Goal: Complete application form

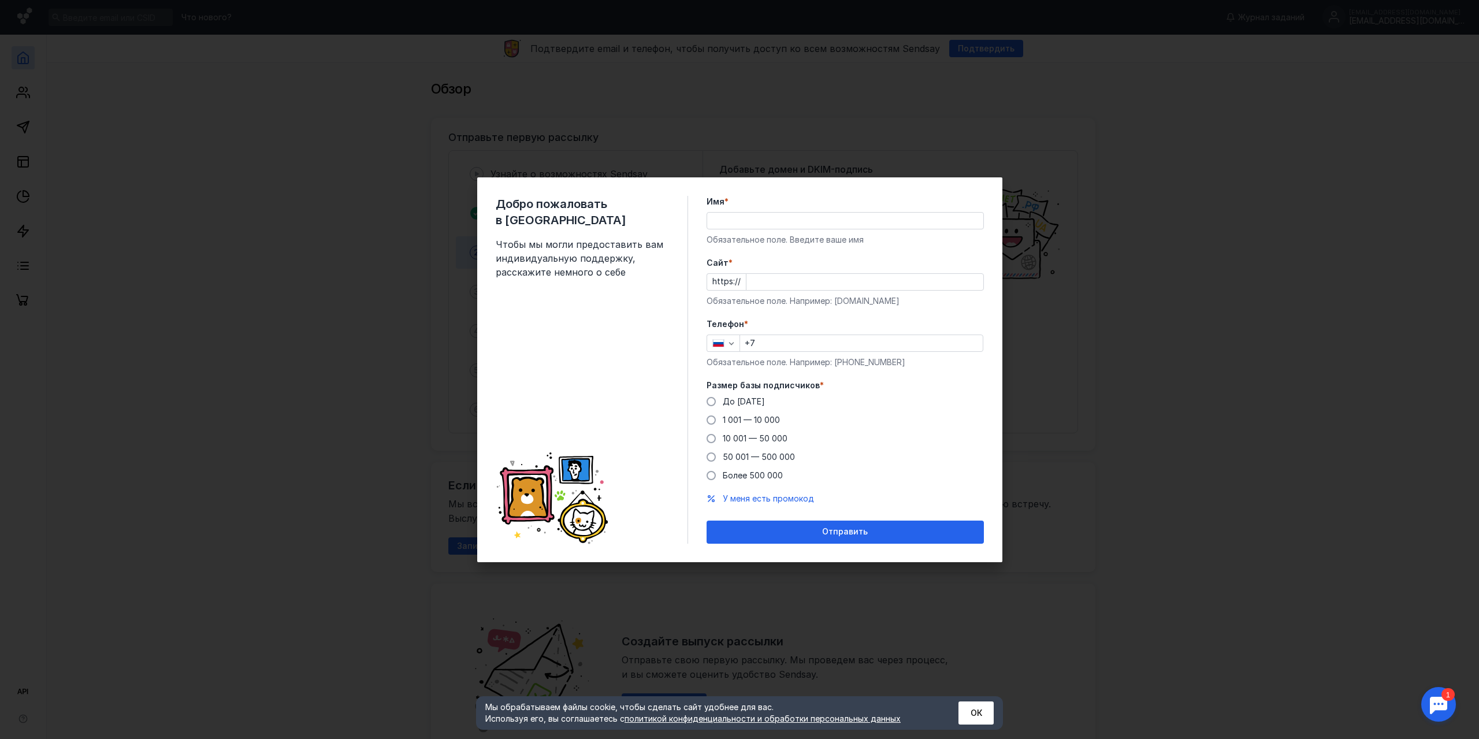
click at [894, 217] on input "Имя *" at bounding box center [845, 221] width 276 height 16
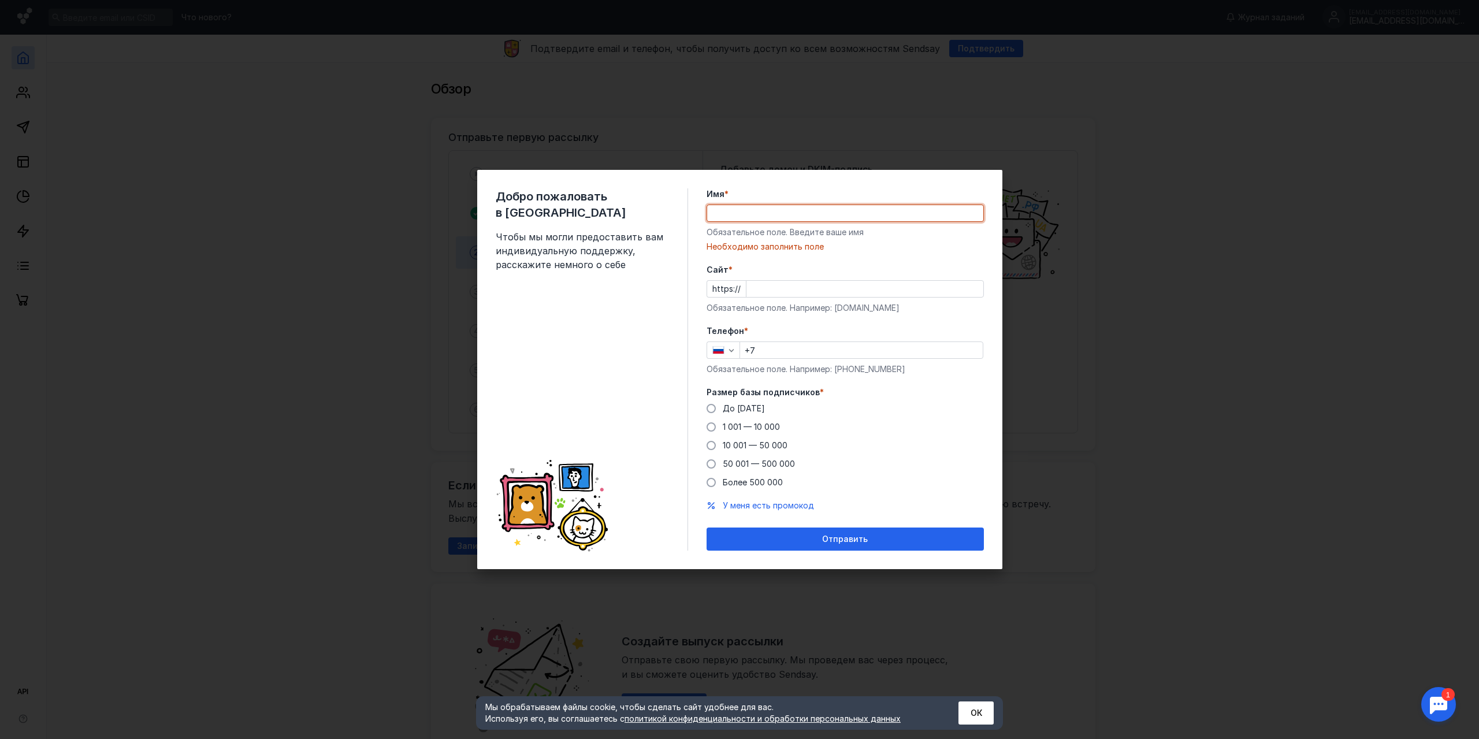
click at [781, 212] on input "Имя *" at bounding box center [845, 213] width 276 height 16
paste input "Отдел контента [DOMAIN_NAME]"
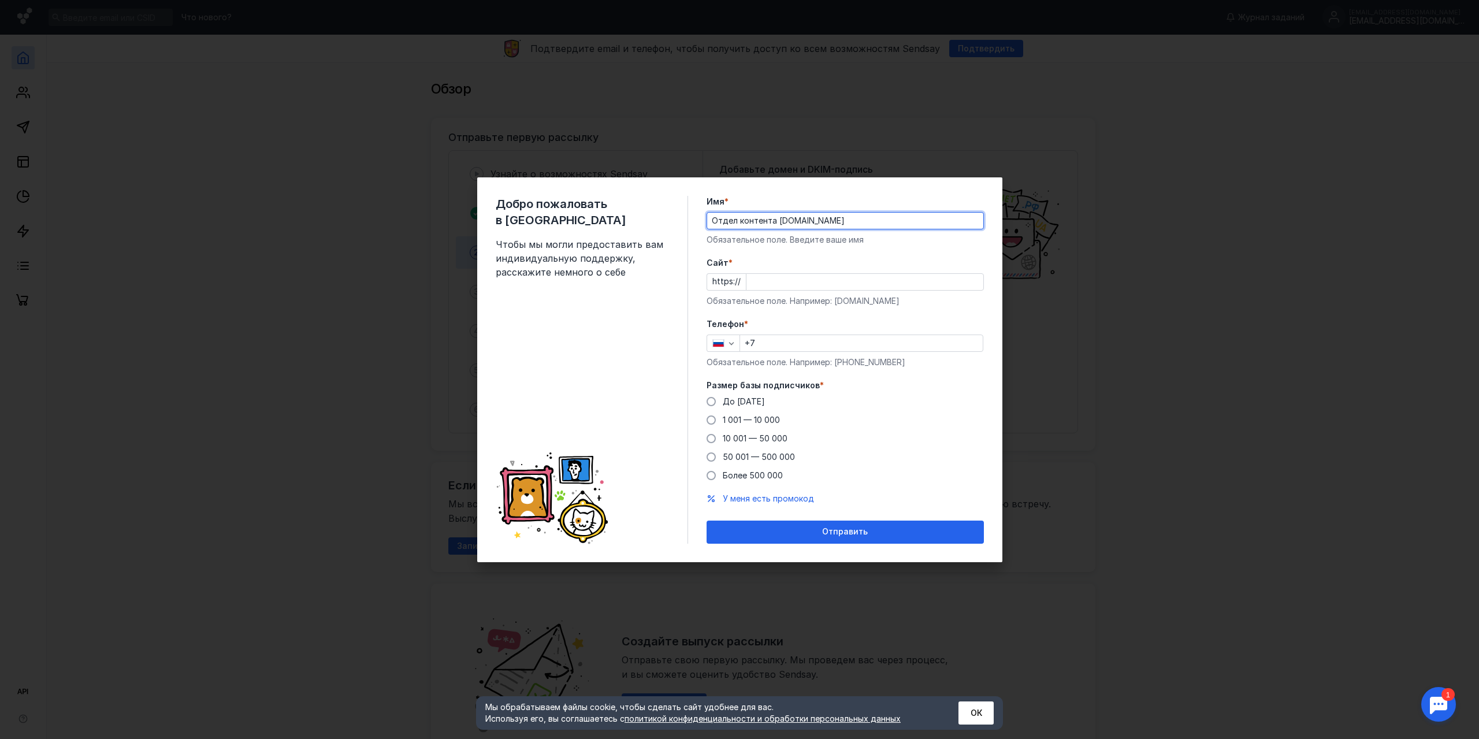
click at [773, 283] on input "Cайт *" at bounding box center [865, 282] width 237 height 16
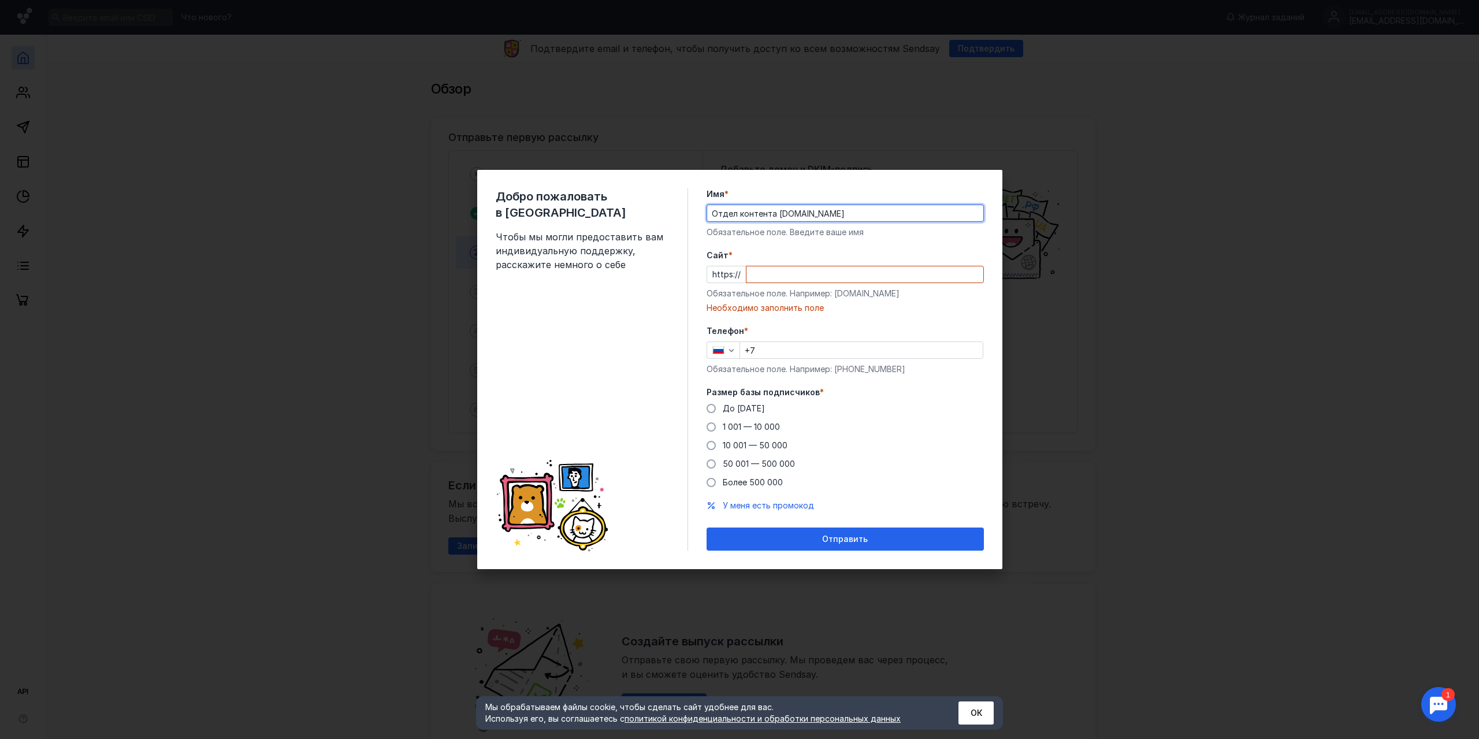
drag, startPoint x: 773, startPoint y: 214, endPoint x: 912, endPoint y: 224, distance: 139.6
click at [899, 220] on input "Отдел контента [DOMAIN_NAME]" at bounding box center [845, 213] width 276 height 16
type input "Отдел контента"
click at [780, 278] on input "Cайт *" at bounding box center [865, 274] width 237 height 16
paste input "[DOMAIN_NAME]"
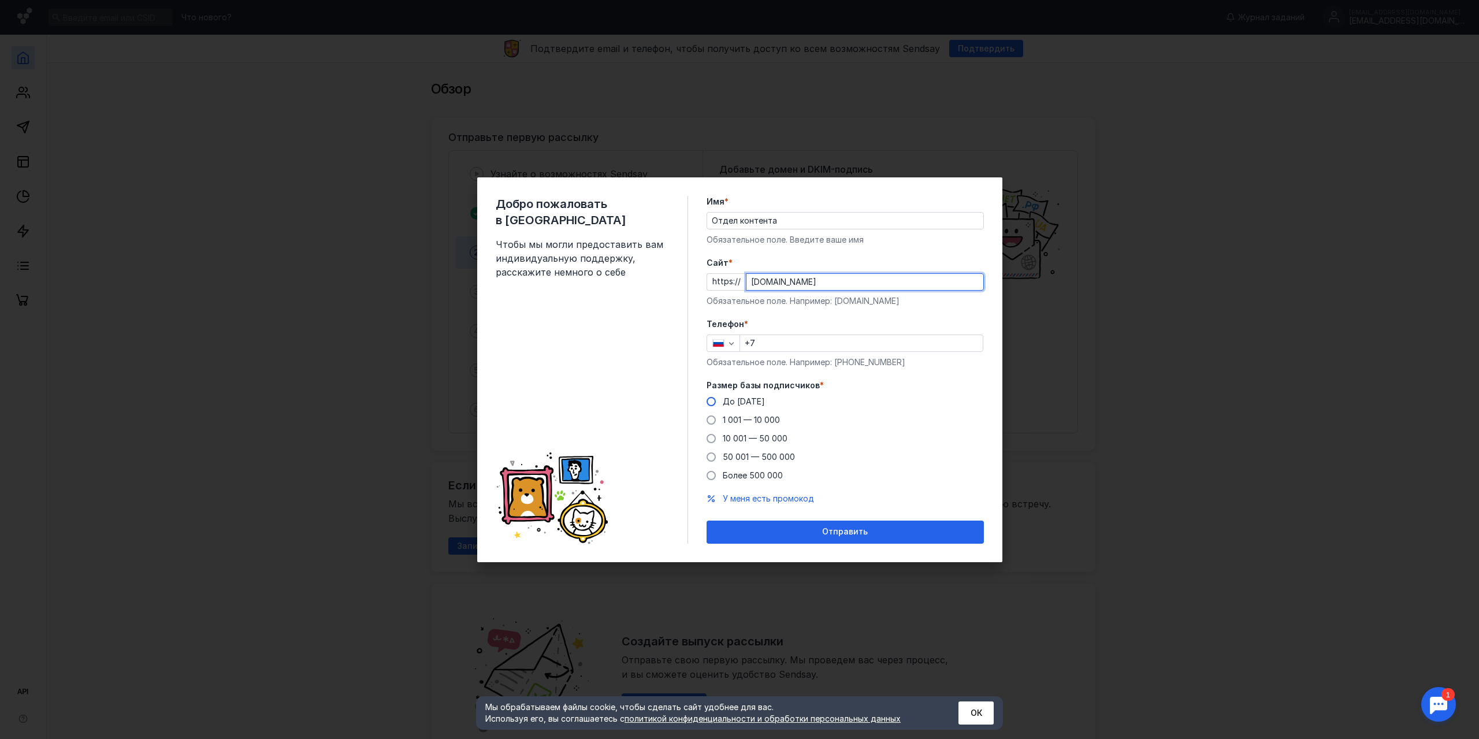
type input "[DOMAIN_NAME]"
click at [711, 406] on label "До [DATE]" at bounding box center [736, 402] width 58 height 12
click at [0, 0] on input "До [DATE]" at bounding box center [0, 0] width 0 height 0
click at [795, 339] on input "+7" at bounding box center [861, 343] width 243 height 16
type input "[PHONE_NUMBER]"
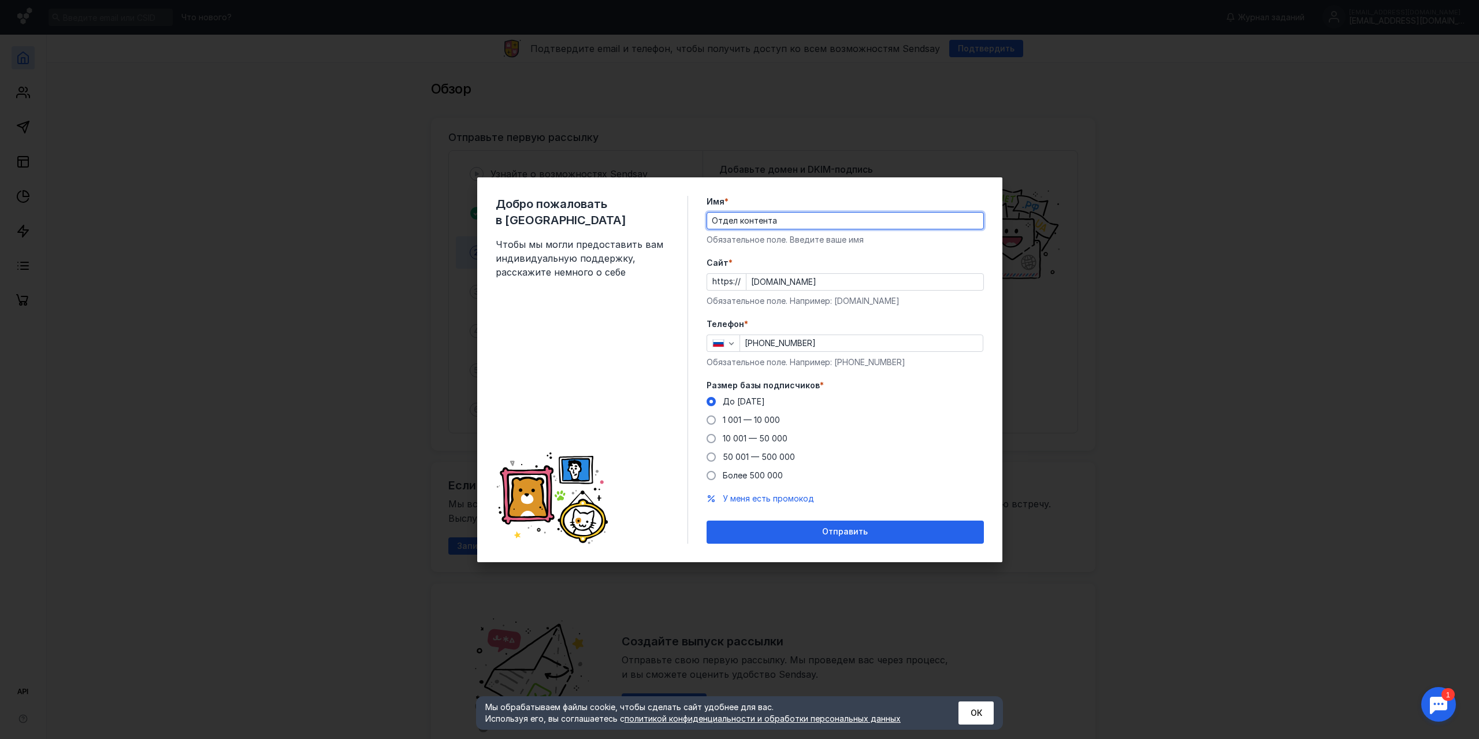
drag, startPoint x: 789, startPoint y: 218, endPoint x: 713, endPoint y: 227, distance: 76.2
click at [713, 227] on input "Отдел контента" at bounding box center [845, 221] width 276 height 16
drag, startPoint x: 782, startPoint y: 221, endPoint x: 641, endPoint y: 220, distance: 140.4
click at [641, 220] on div "Добро пожаловать в Sendsay Чтобы мы могли предоставить вам индивидуальную подде…" at bounding box center [739, 369] width 525 height 385
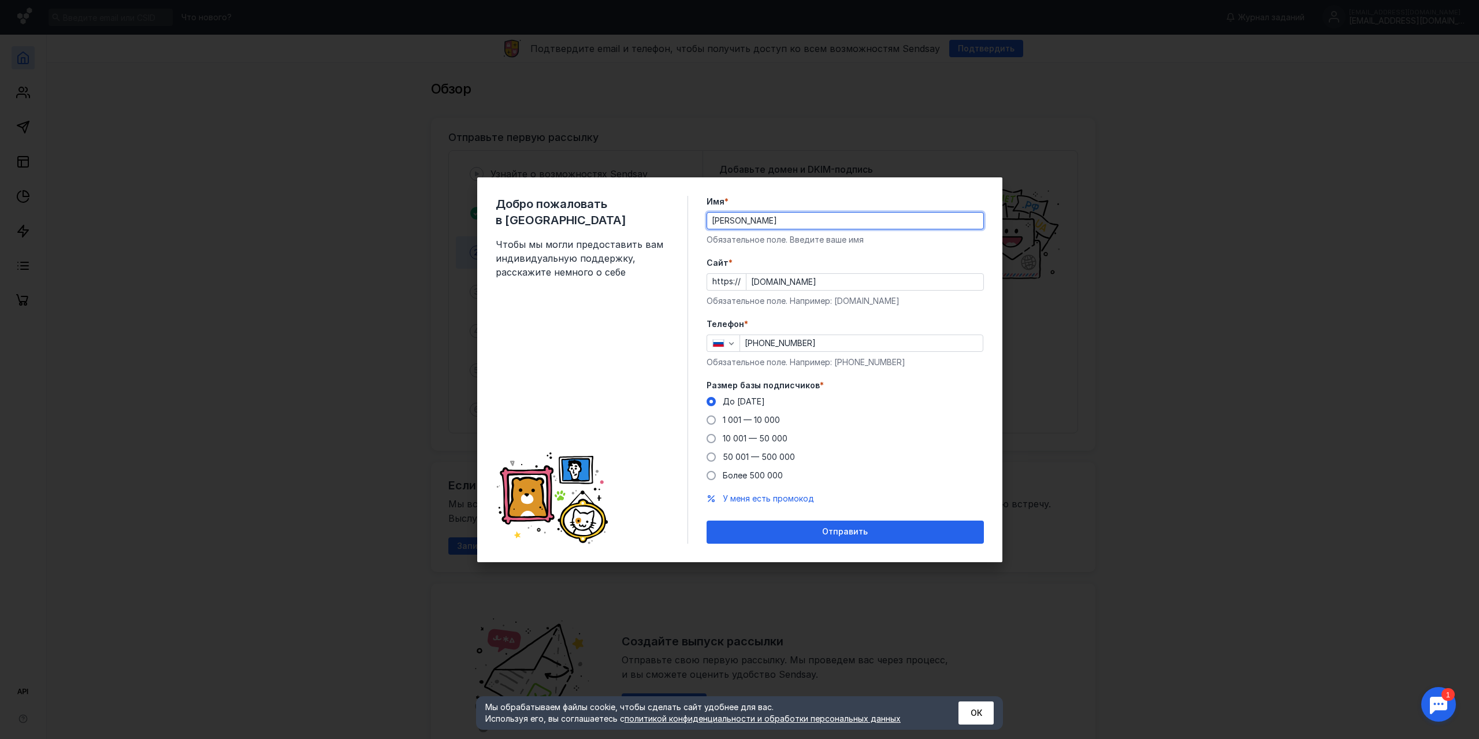
type input "[PERSON_NAME]"
click at [963, 255] on form "Имя * [PERSON_NAME] Обязательное поле. Введите ваше имя [PERSON_NAME] * https:/…" at bounding box center [845, 370] width 277 height 348
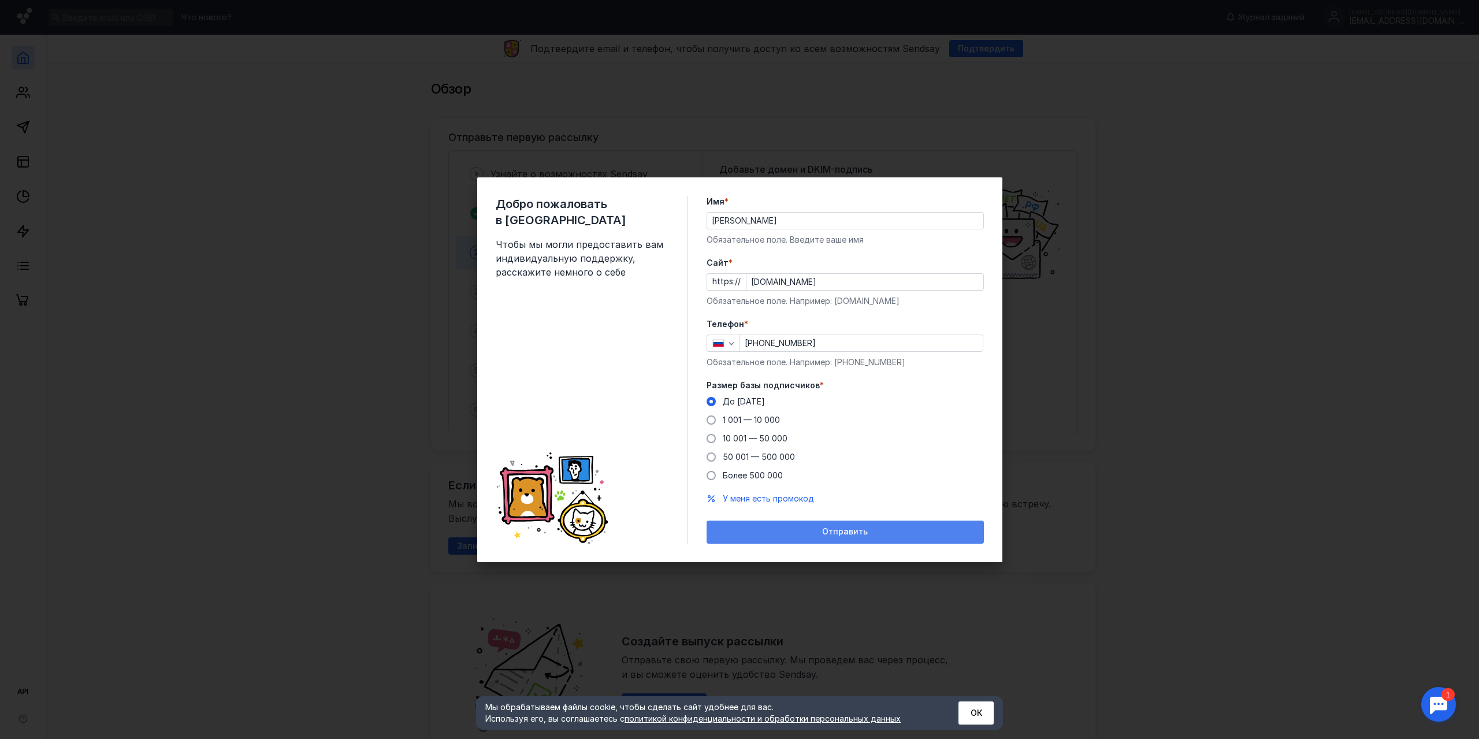
click at [854, 535] on span "Отправить" at bounding box center [845, 532] width 46 height 10
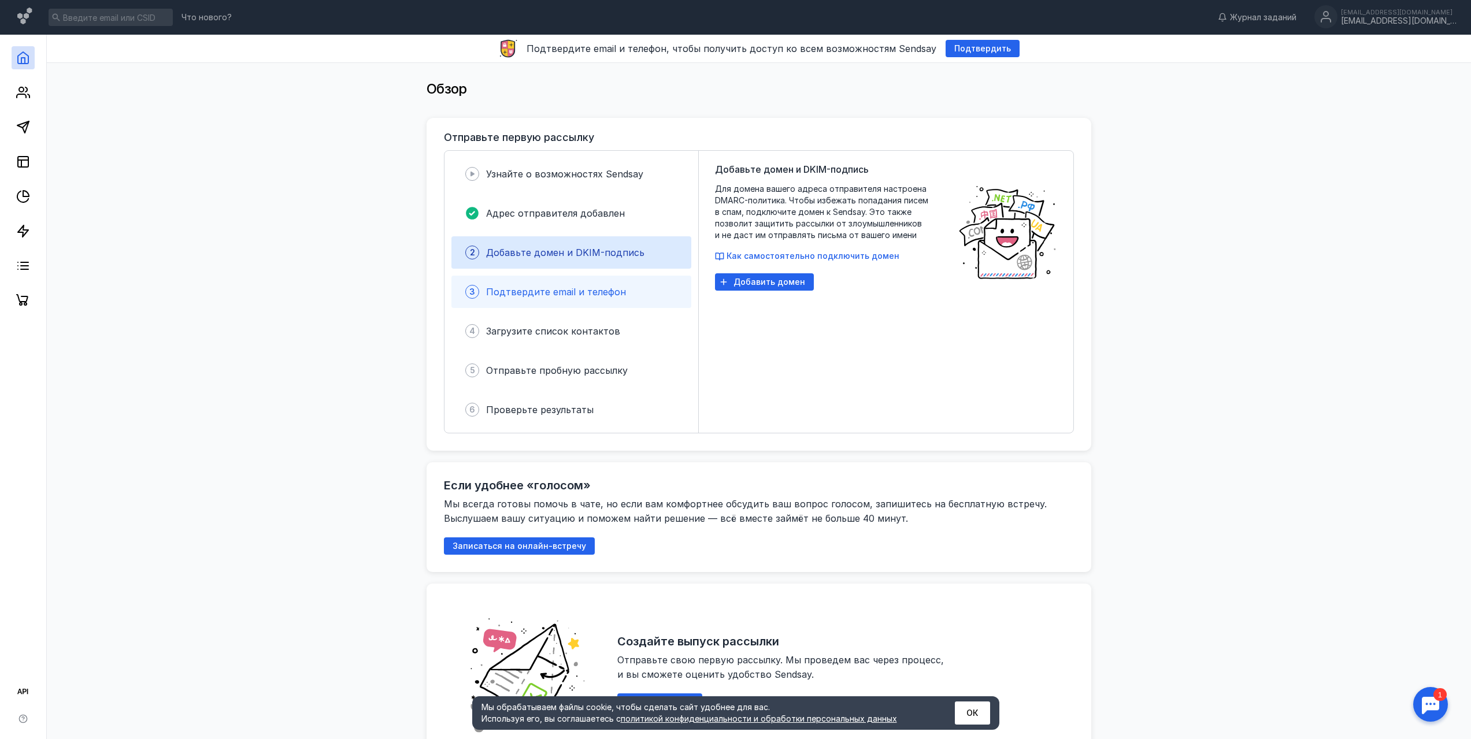
click at [526, 293] on span "Подтвердите email и телефон" at bounding box center [556, 292] width 140 height 12
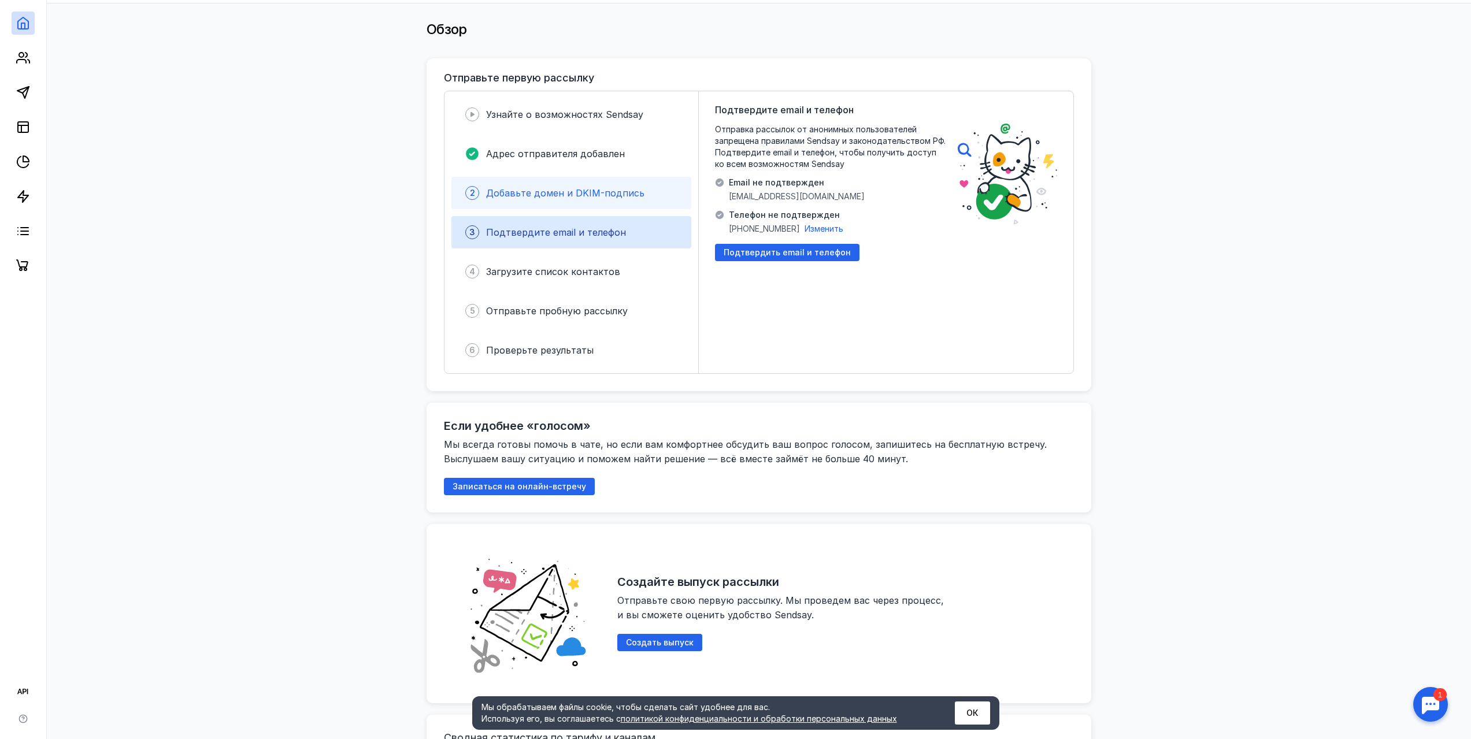
scroll to position [58, 0]
